Goal: Information Seeking & Learning: Find specific page/section

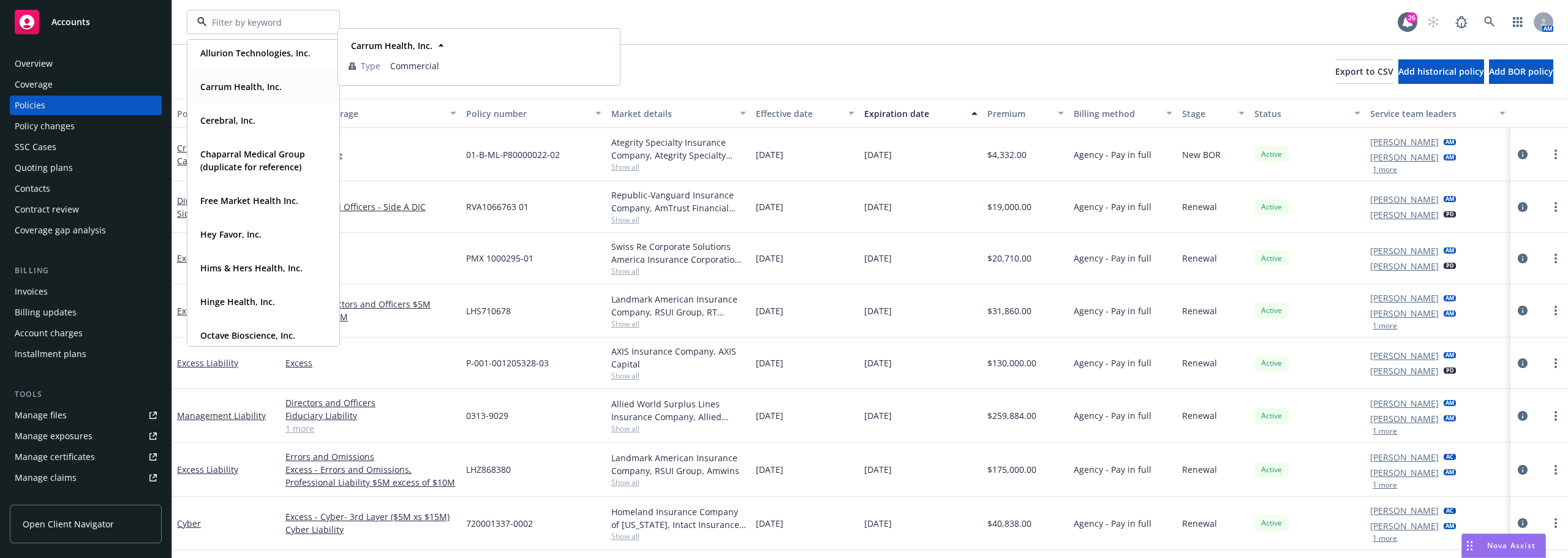
scroll to position [123, 0]
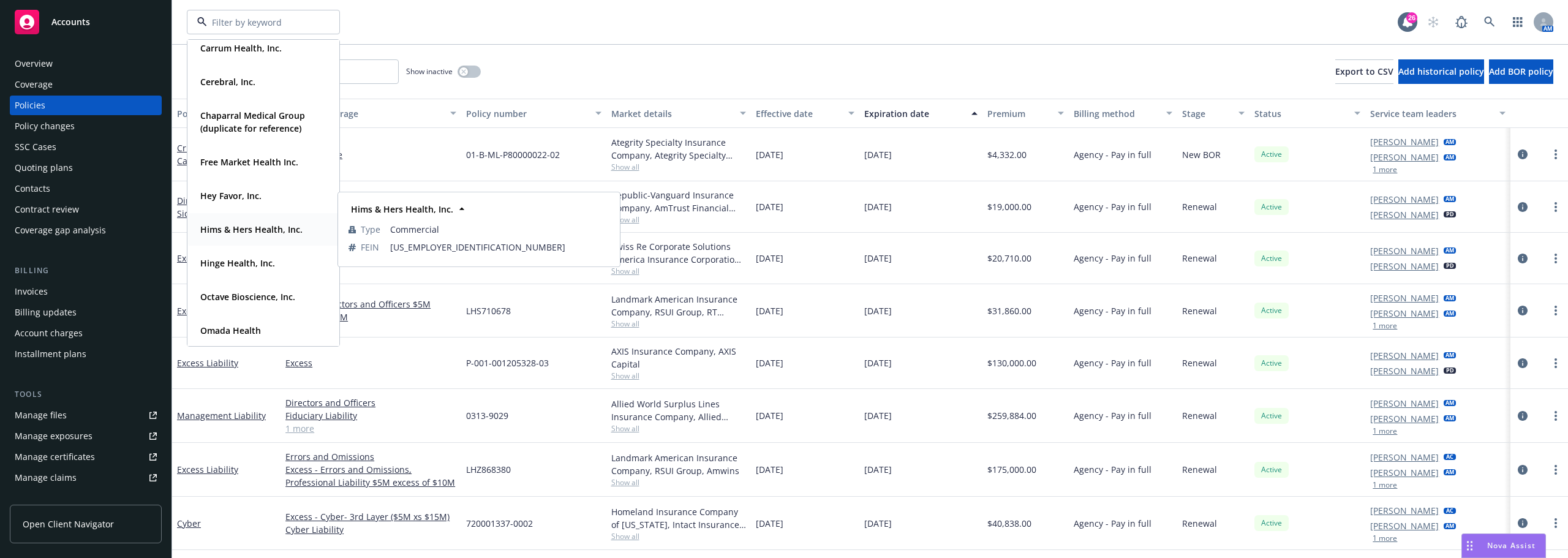
click at [238, 238] on div "Hims & Hers Health, Inc." at bounding box center [250, 230] width 110 height 18
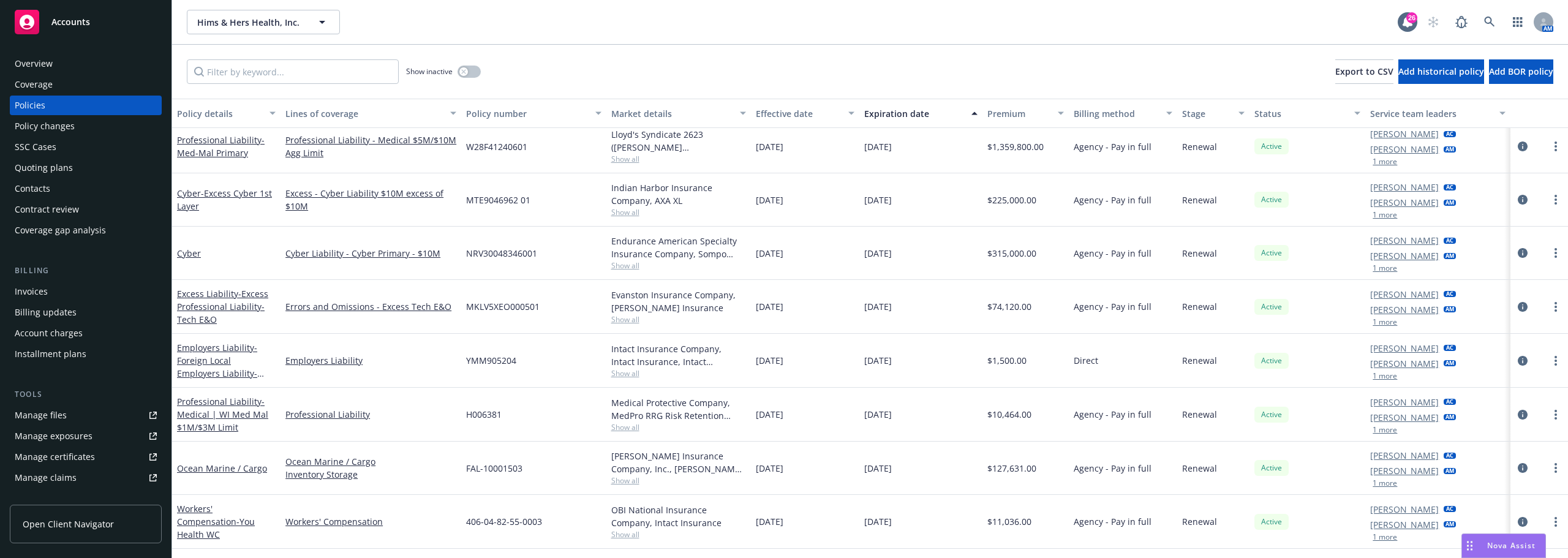
scroll to position [613, 0]
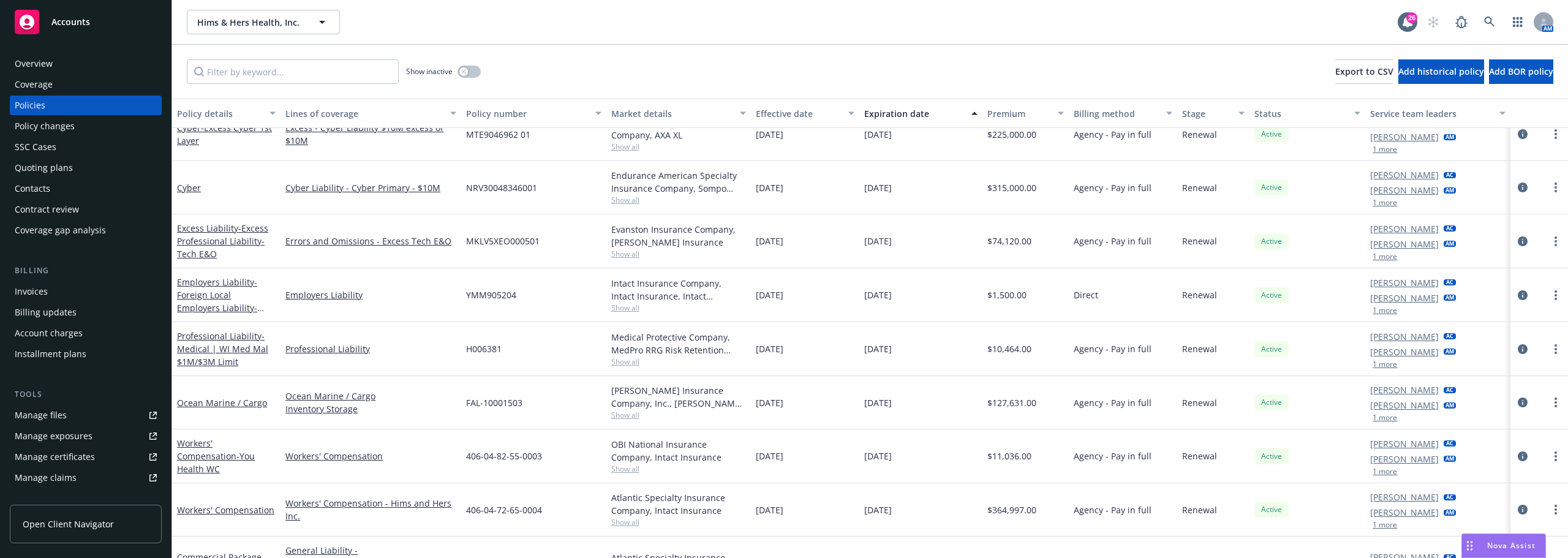
click at [76, 406] on link "Manage files" at bounding box center [85, 416] width 152 height 20
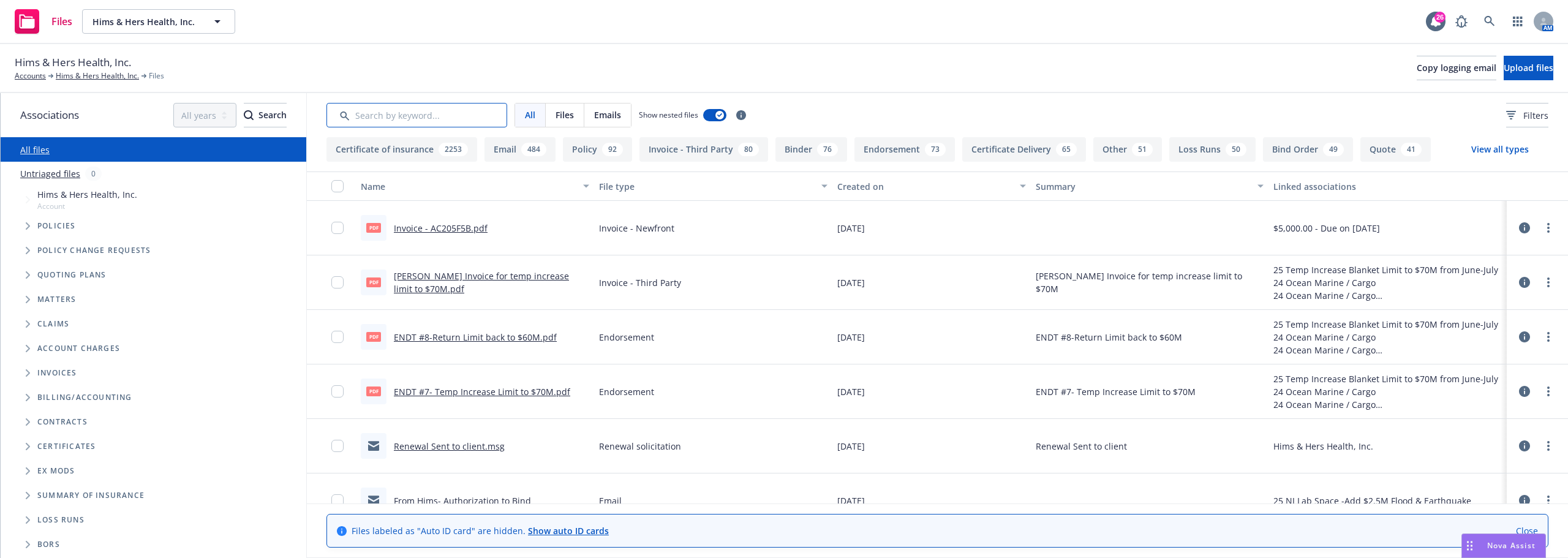
click at [420, 119] on input "Search by keyword..." at bounding box center [417, 115] width 181 height 25
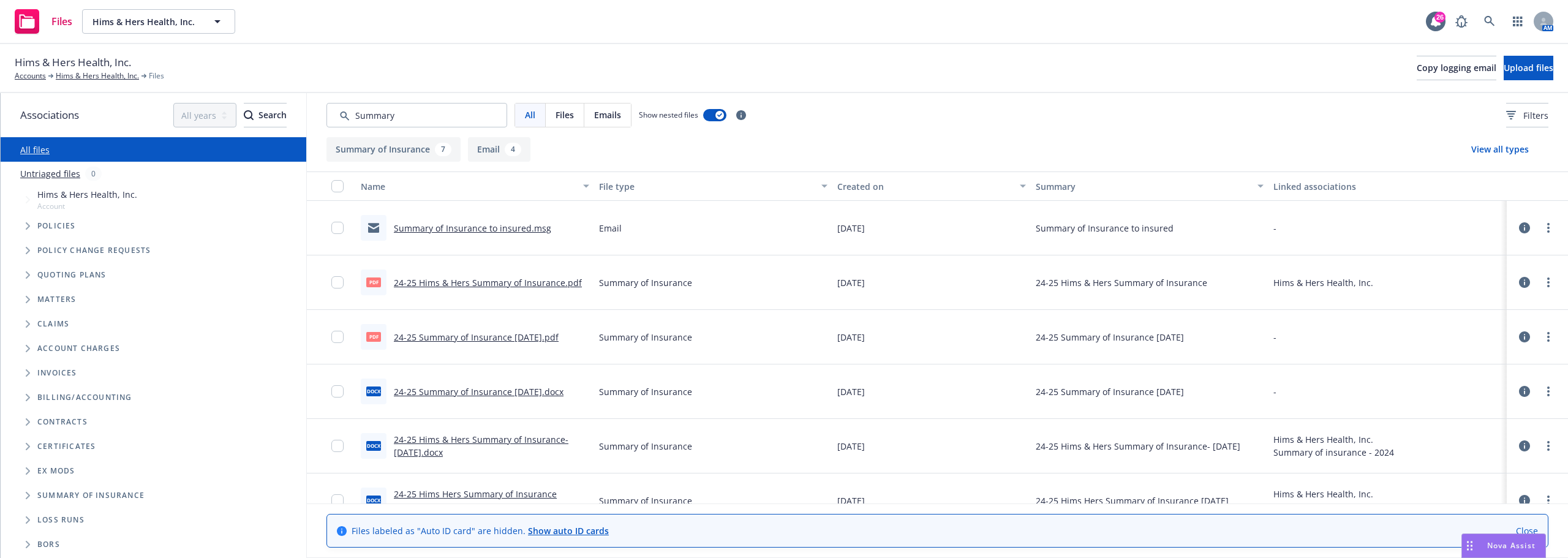
click at [471, 282] on link "24-25 Hims & Hers Summary of Insurance.pdf" at bounding box center [488, 283] width 188 height 12
click at [29, 224] on icon "Tree Example" at bounding box center [28, 226] width 5 height 8
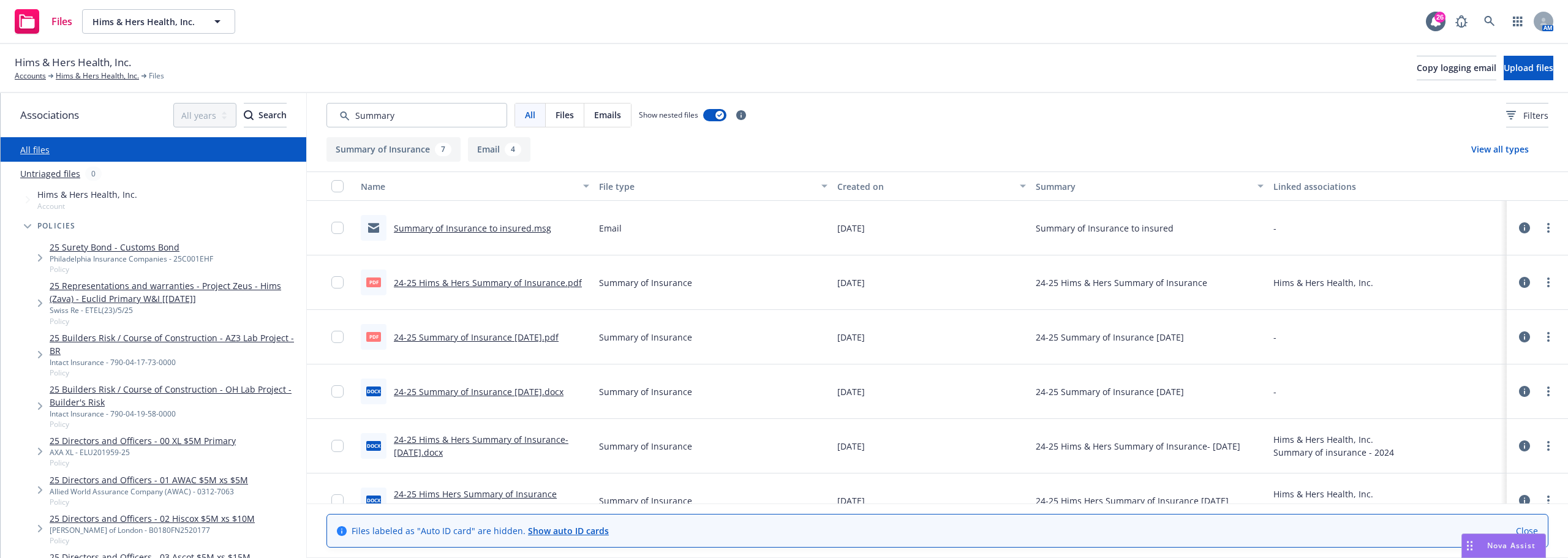
click at [22, 225] on span "Tree Example" at bounding box center [27, 226] width 20 height 20
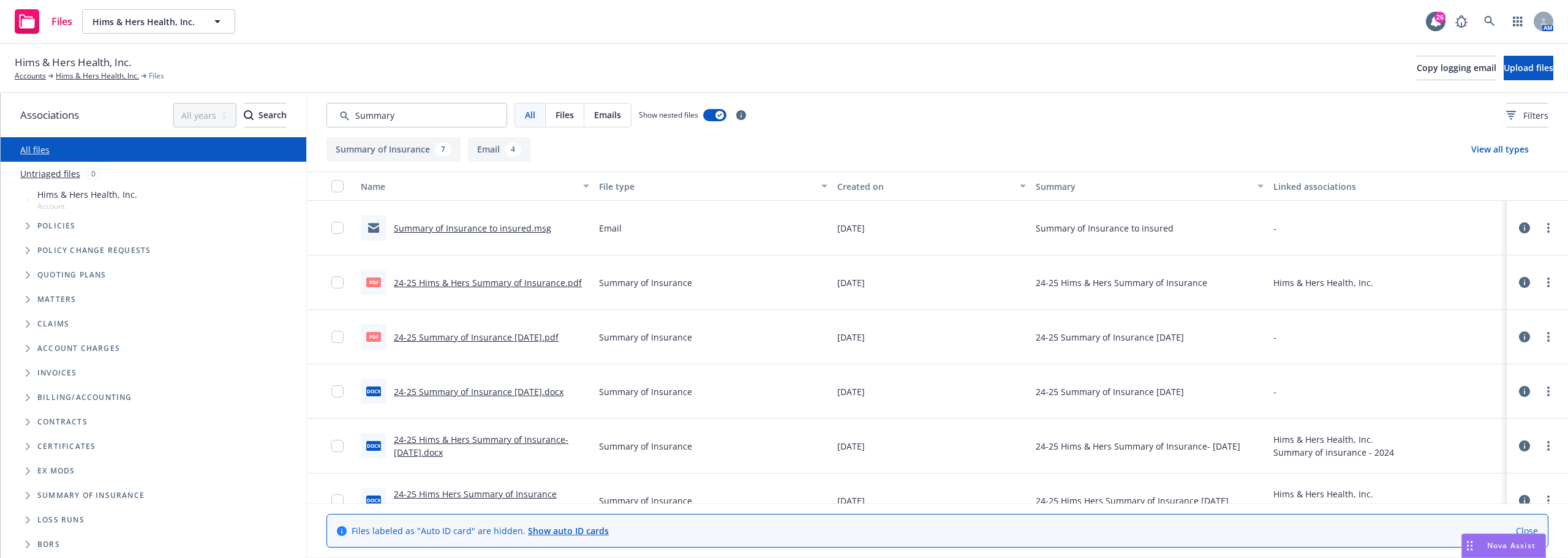
click at [25, 249] on span "Tree Example" at bounding box center [27, 250] width 20 height 20
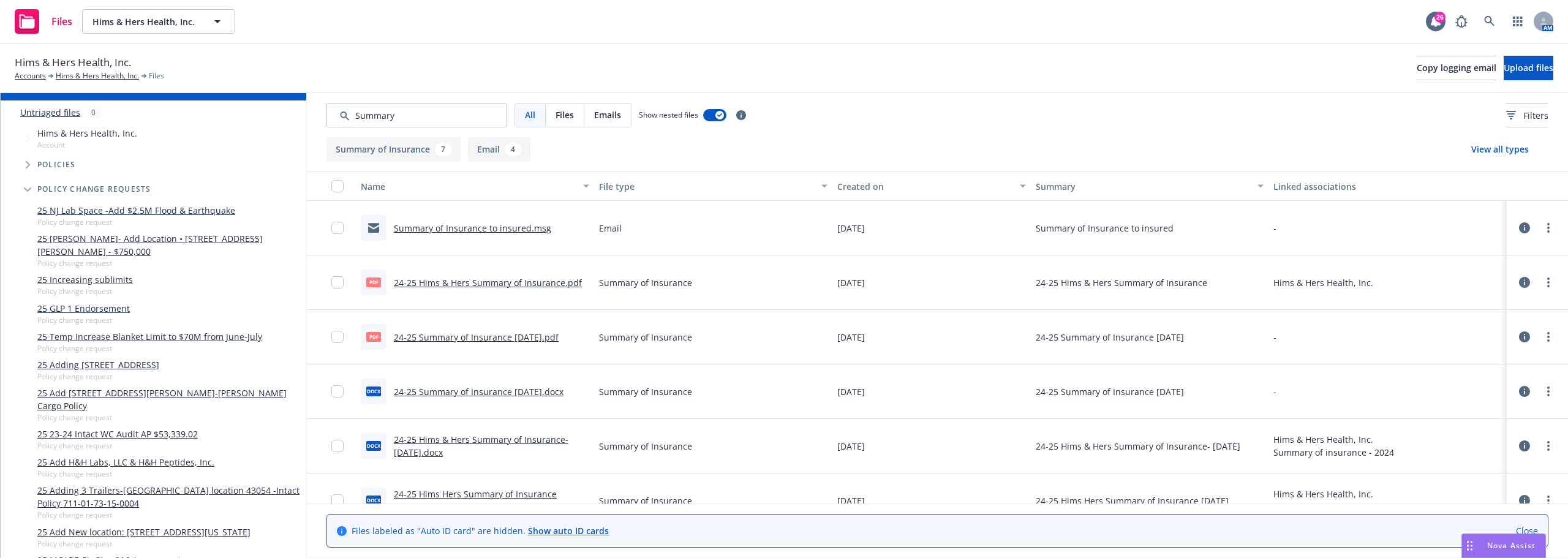
scroll to position [123, 0]
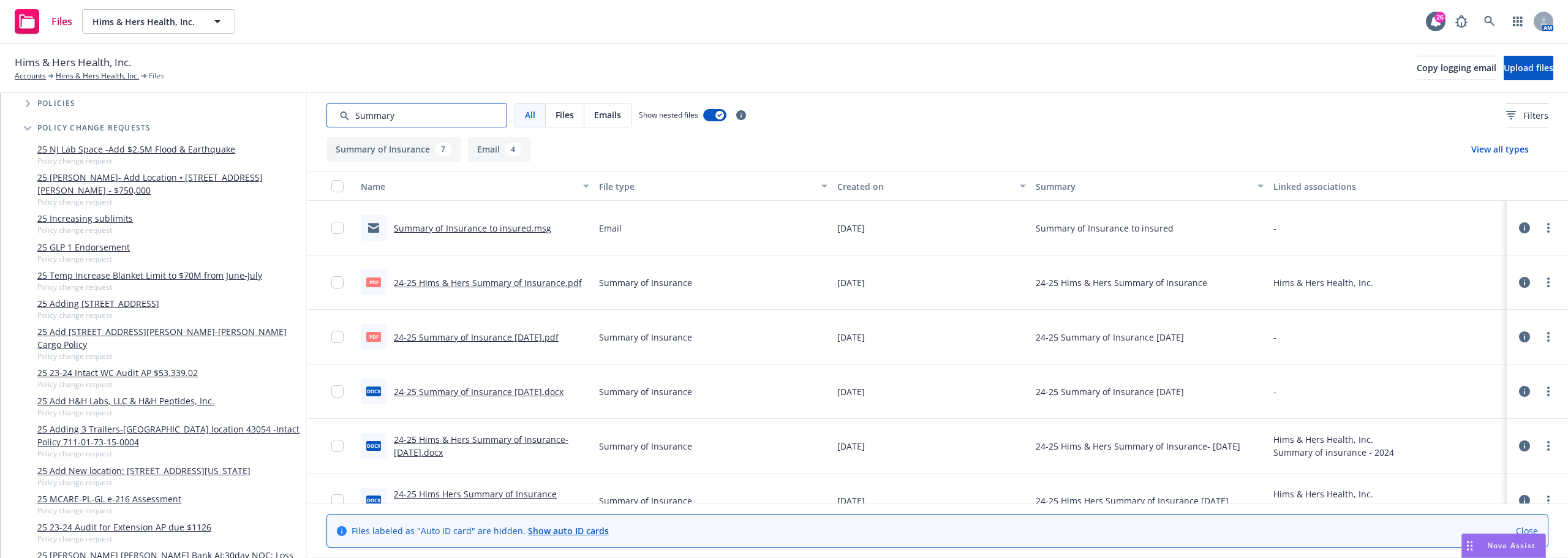
drag, startPoint x: 425, startPoint y: 122, endPoint x: 297, endPoint y: 119, distance: 128.0
click at [297, 119] on div "Associations All years 2027 2026 2025 2024 2023 2022 2021 2020 2019 2018 2017 2…" at bounding box center [784, 325] width 1567 height 465
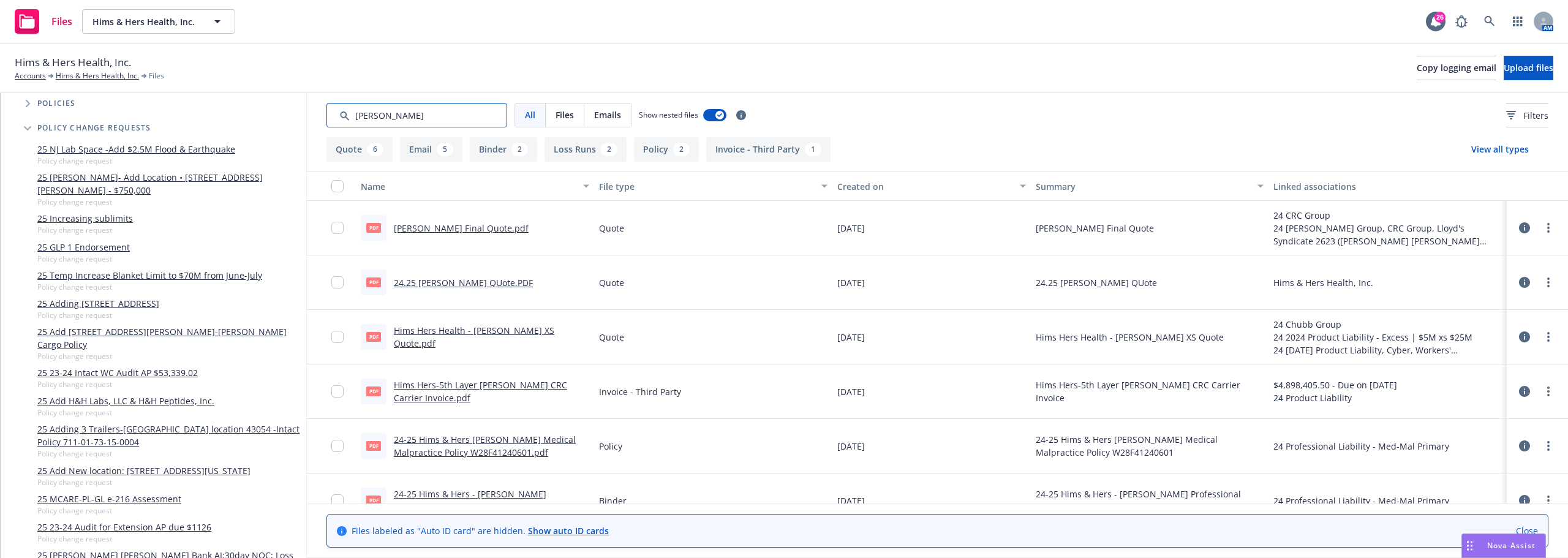
scroll to position [61, 0]
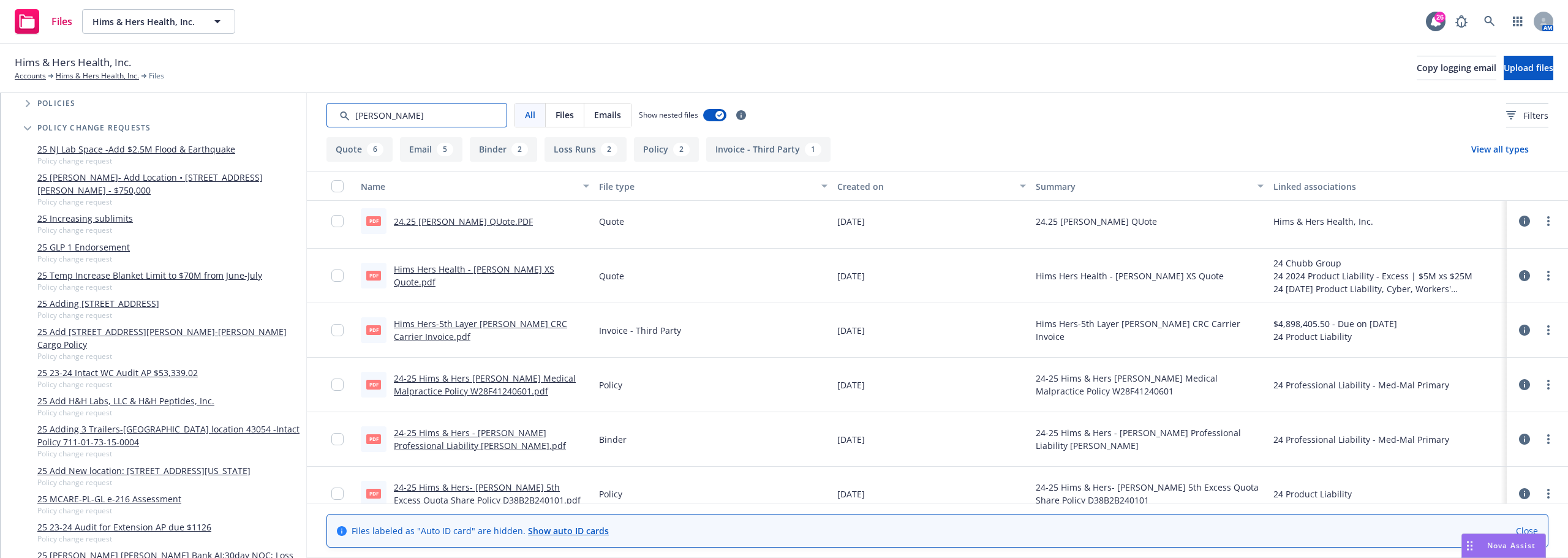
type input "[PERSON_NAME]"
click at [476, 379] on link "24-25 Hims & Hers [PERSON_NAME] Medical Malpractice Policy W28F41240601.pdf" at bounding box center [484, 385] width 182 height 25
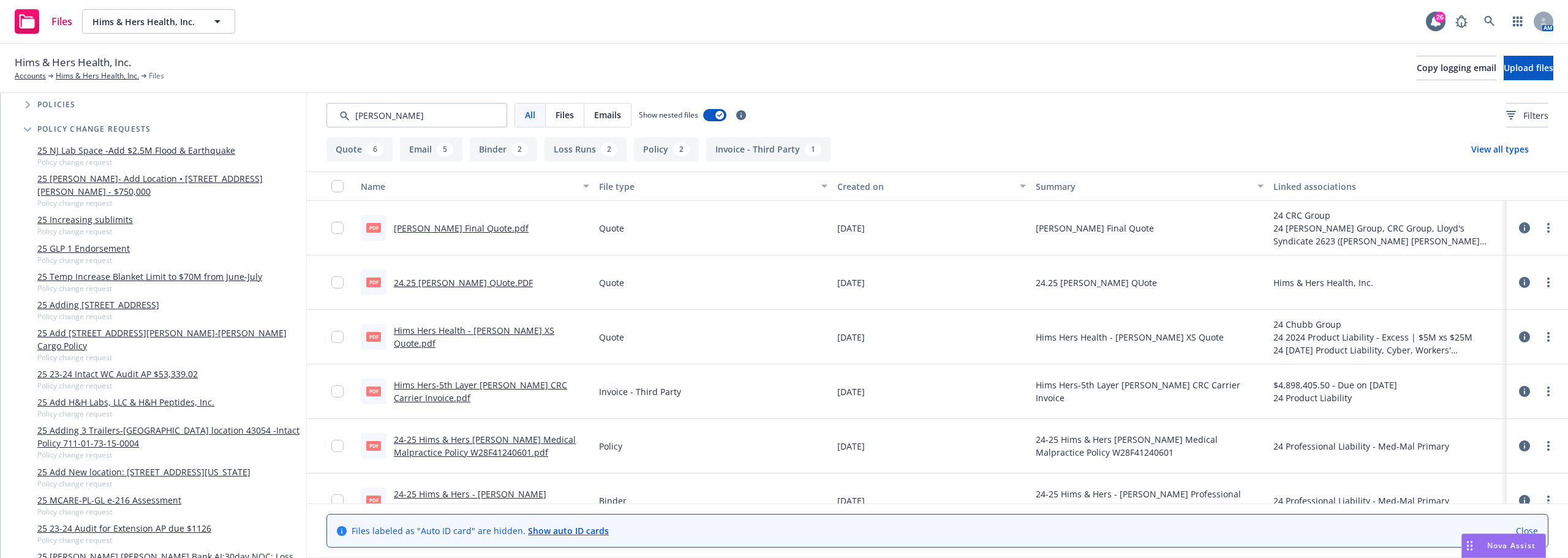
scroll to position [123, 0]
